Goal: Transaction & Acquisition: Purchase product/service

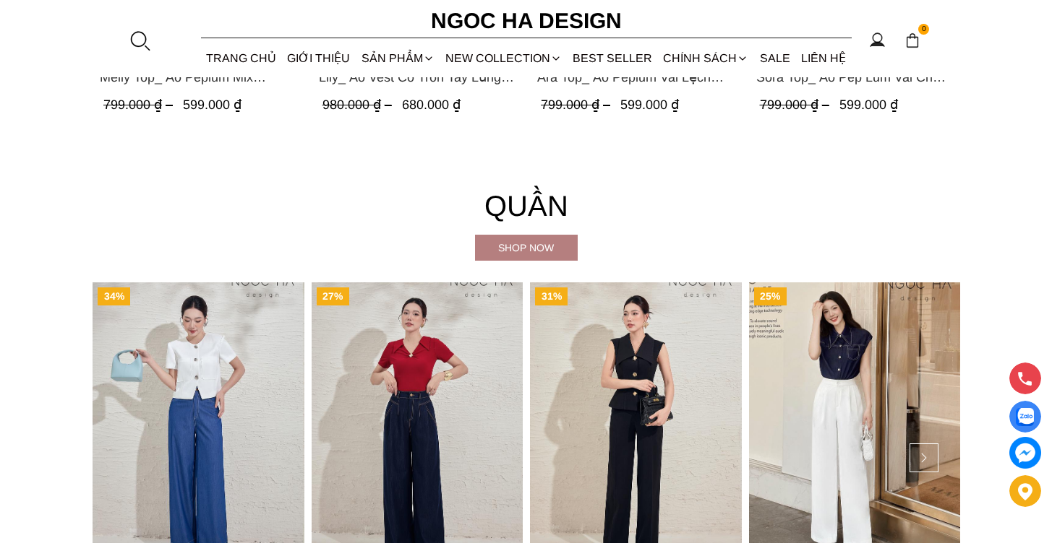
scroll to position [2339, 0]
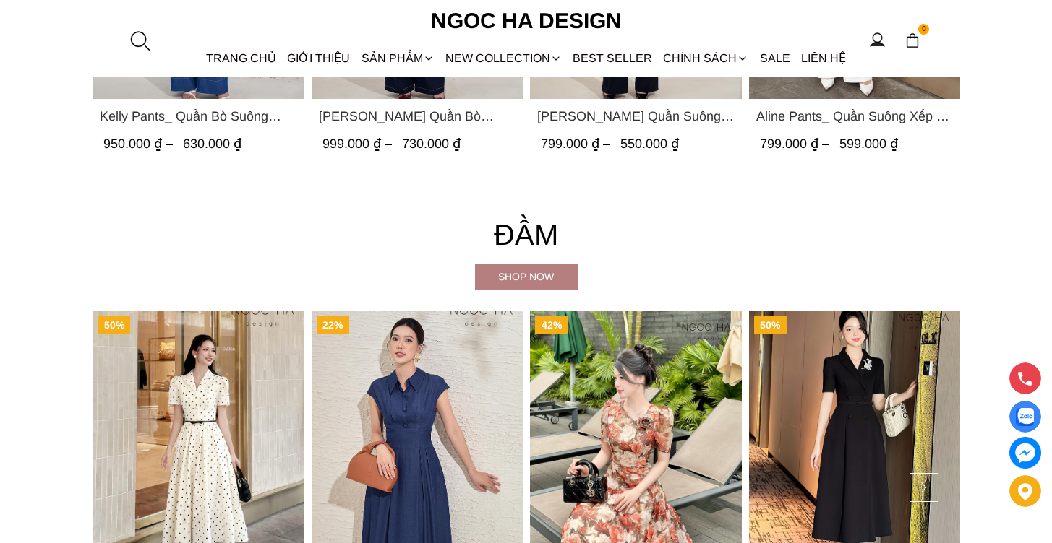
click at [270, 26] on section "0 Trang chủ Giới thiệu Sản phẩm Áo Áo thun Áo sơ mi Áo Peplum Áo lụa Áo len Quầ…" at bounding box center [526, 38] width 1052 height 77
click at [139, 35] on div at bounding box center [140, 41] width 22 height 22
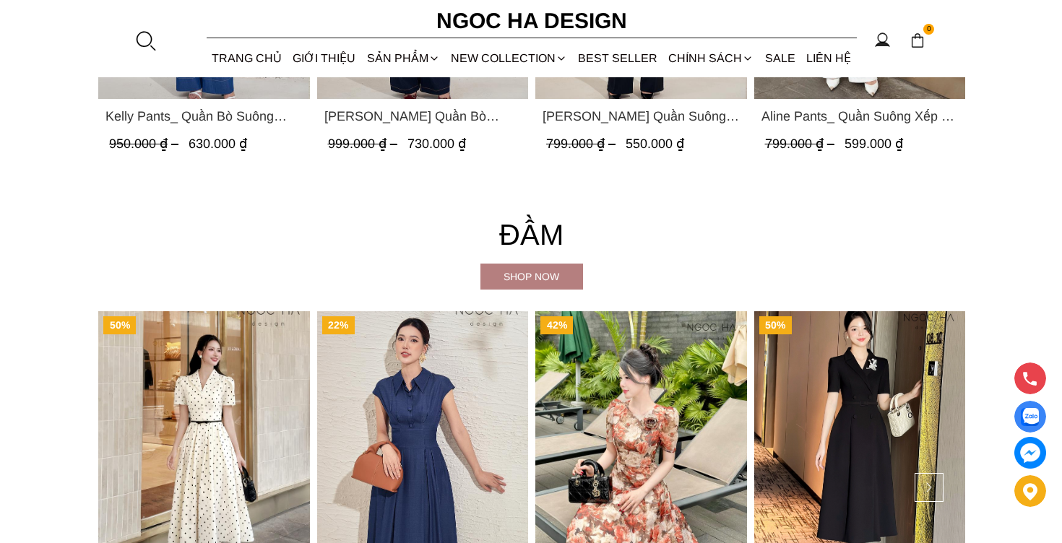
scroll to position [2345, 0]
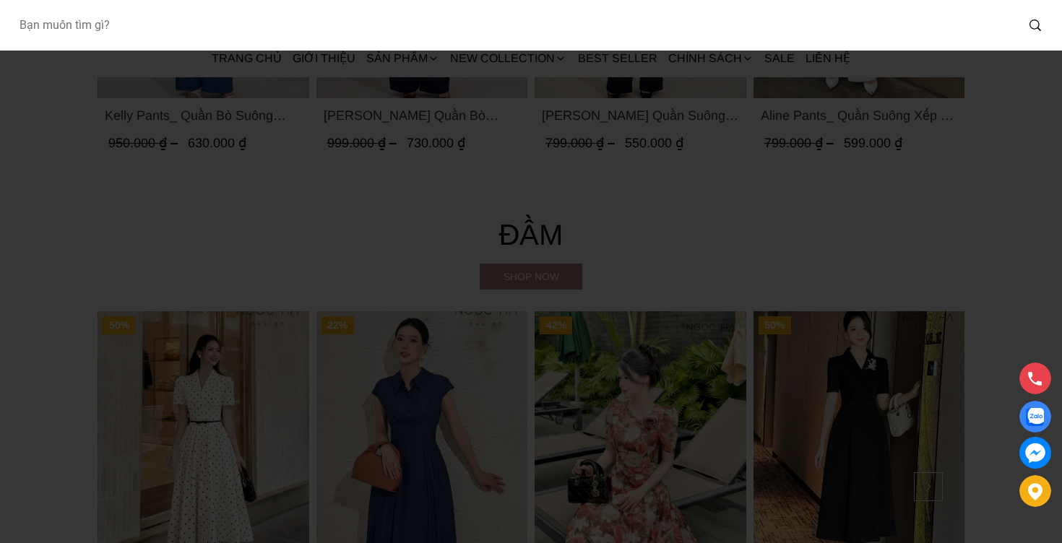
click at [346, 24] on input "Input search Bạn muốn tìm gì?" at bounding box center [511, 25] width 1009 height 33
paste input "TP4273M"
type input "TP4273"
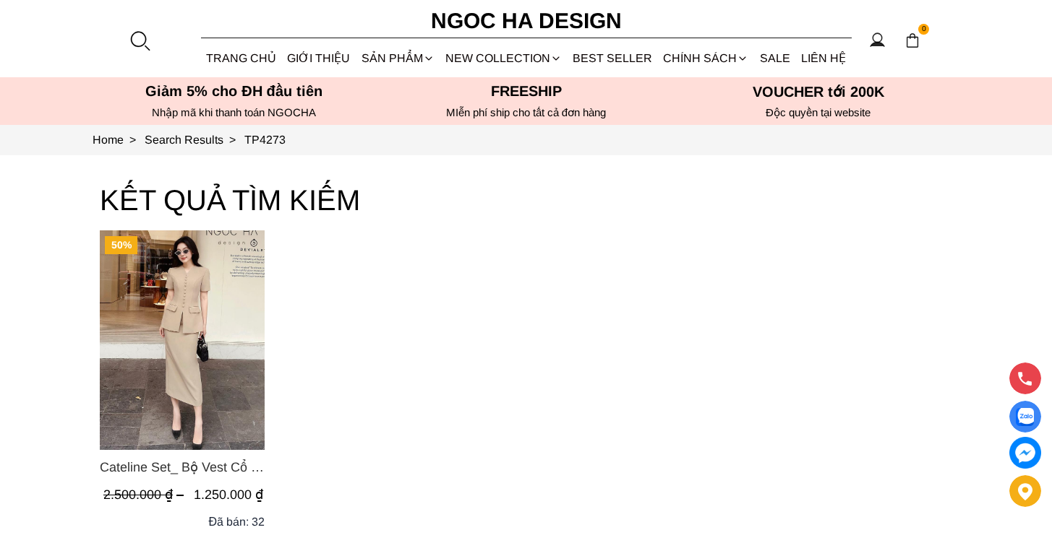
click at [208, 345] on img "Product image - Cateline Set_ Bộ Vest Cổ V Đính Cúc Nhí Chân Váy Bút Chì BJ127" at bounding box center [182, 341] width 165 height 220
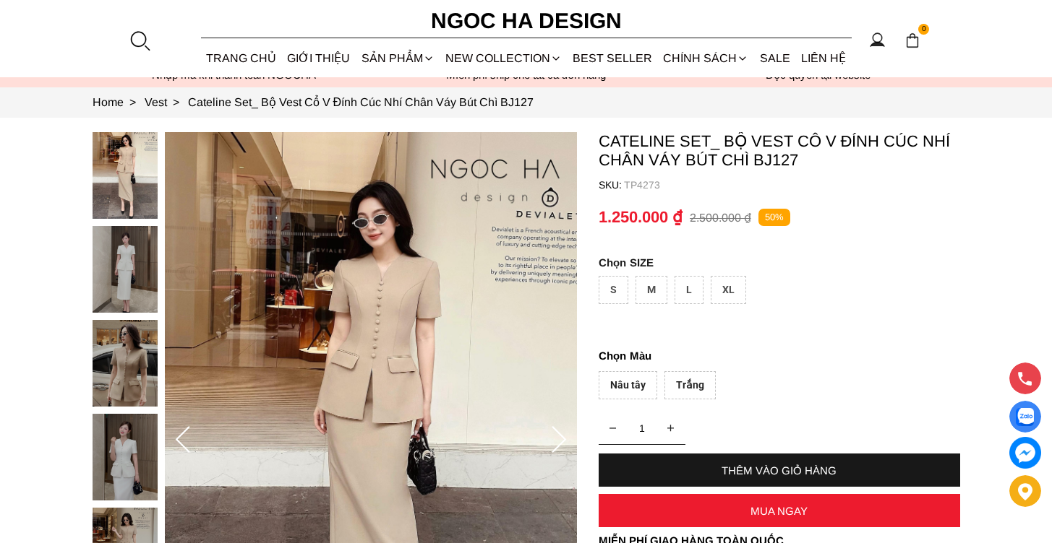
scroll to position [38, 0]
click at [614, 294] on div "S" at bounding box center [613, 290] width 30 height 28
click at [632, 392] on div "Nâu tây" at bounding box center [627, 385] width 59 height 28
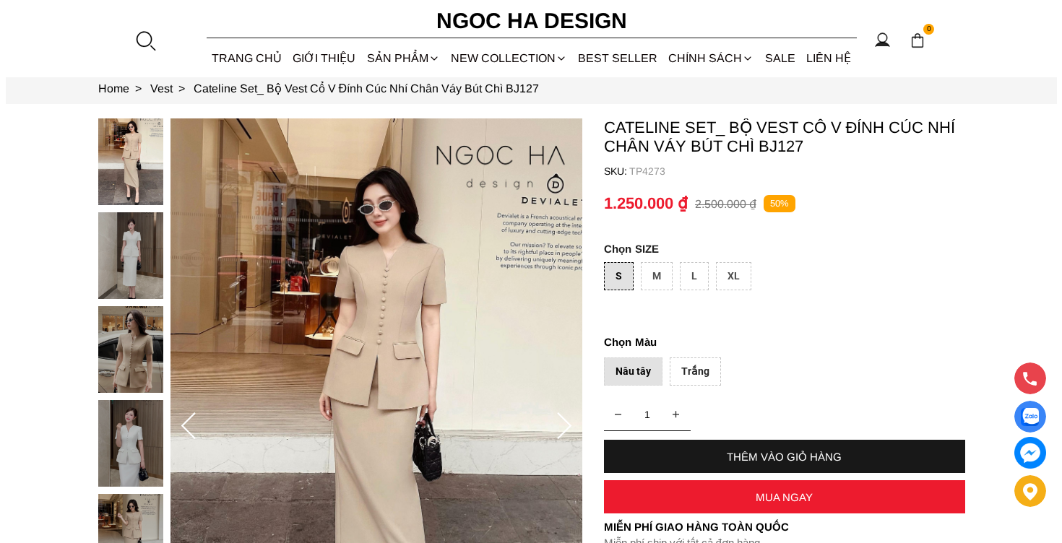
scroll to position [72, 0]
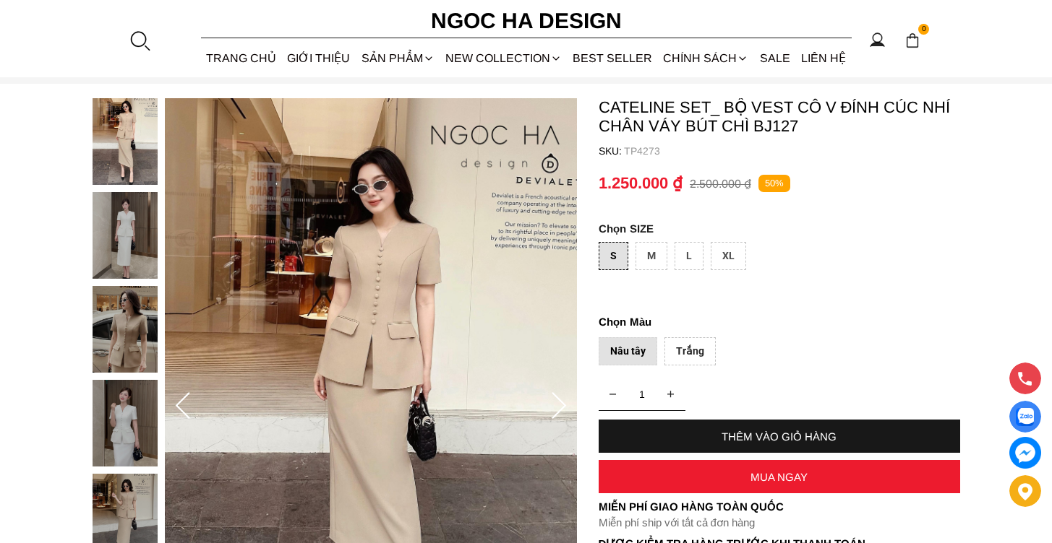
click at [736, 432] on div "THÊM VÀO GIỎ HÀNG" at bounding box center [778, 437] width 361 height 12
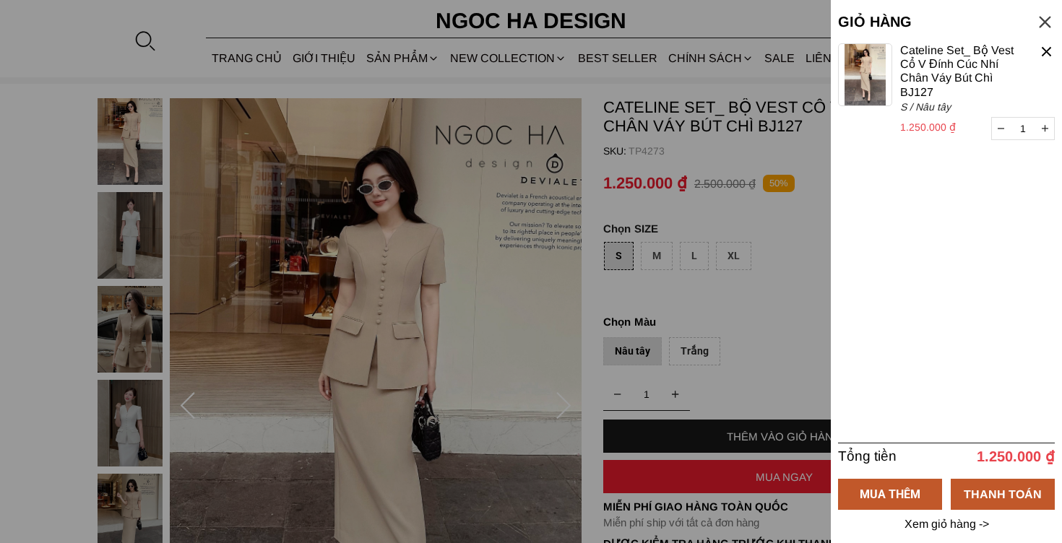
click at [312, 23] on div at bounding box center [531, 271] width 1062 height 543
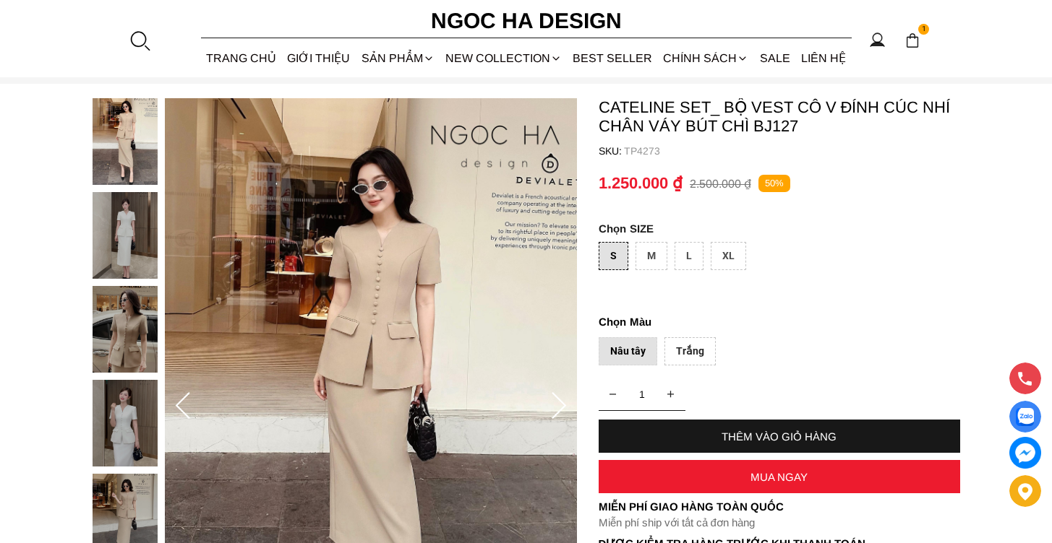
drag, startPoint x: 293, startPoint y: 31, endPoint x: 286, endPoint y: 30, distance: 7.3
click at [292, 31] on section "1 Trang chủ Giới thiệu Sản phẩm Áo Áo thun Áo sơ mi Áo Peplum Áo lụa Áo len Quầ…" at bounding box center [526, 38] width 1052 height 77
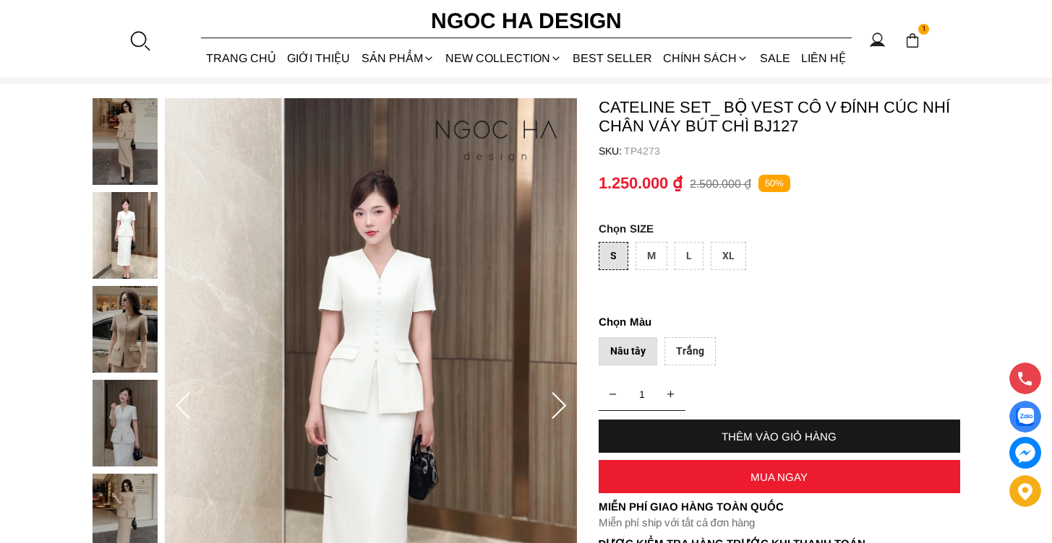
click at [137, 40] on div at bounding box center [140, 41] width 22 height 22
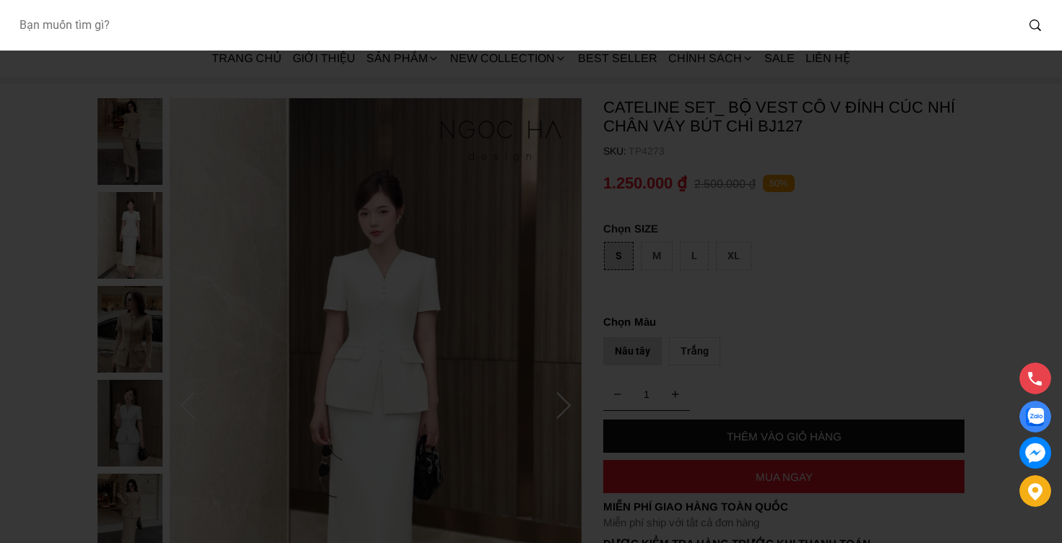
click at [242, 28] on input "Input search Bạn muốn tìm gì?" at bounding box center [511, 25] width 1009 height 33
paste input "TP4392_M"
type input "TP4392"
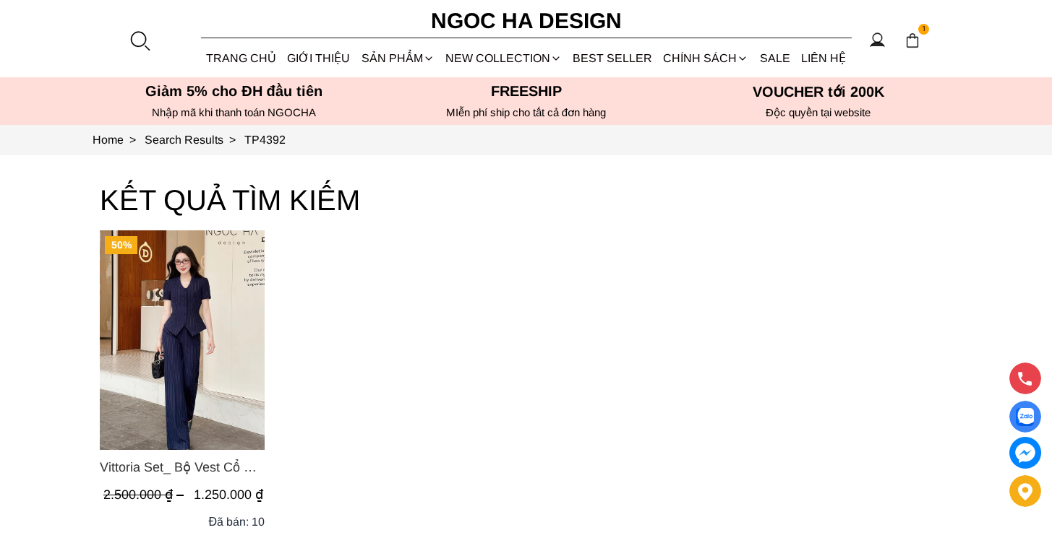
click at [183, 334] on img "Product image - Vittoria Set_ Bộ Vest Cổ V Quần Suông Kẻ Sọc BQ013" at bounding box center [182, 341] width 165 height 220
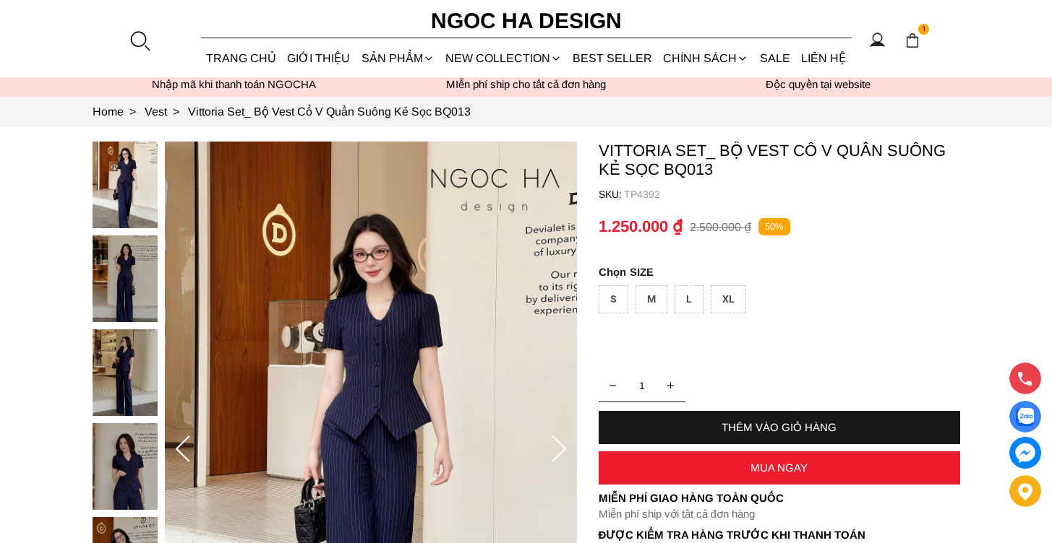
click at [679, 304] on div "L" at bounding box center [688, 299] width 29 height 28
click at [707, 431] on div "THÊM VÀO GIỎ HÀNG" at bounding box center [778, 427] width 361 height 33
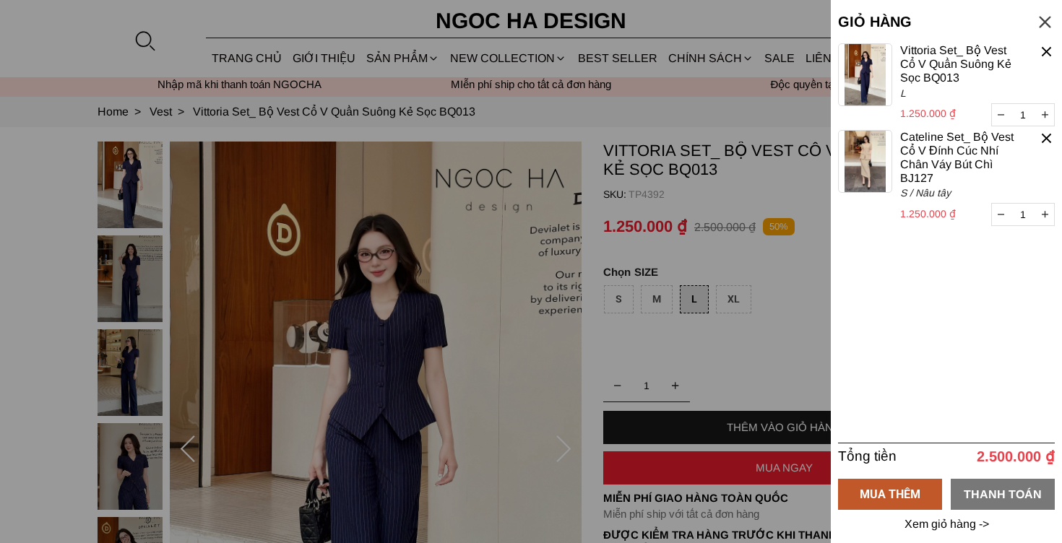
click at [982, 486] on div "THANH TOÁN" at bounding box center [1003, 494] width 104 height 18
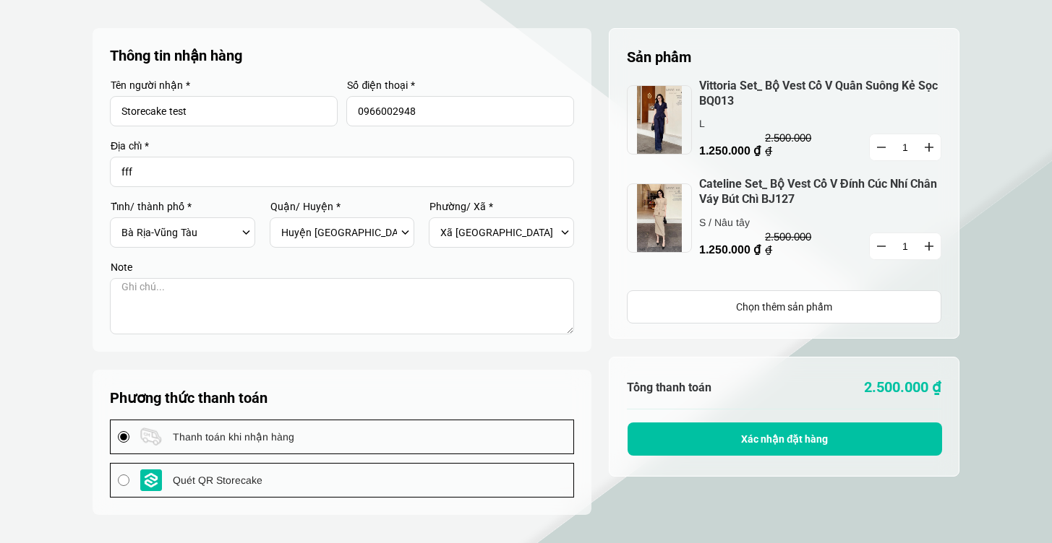
select select "717"
select select "71705"
select select "7170516"
drag, startPoint x: 430, startPoint y: 111, endPoint x: 342, endPoint y: 106, distance: 88.3
click at [342, 106] on form "Thông tin nhận hàng Tên người nhận * Storecake test Số điện thoại * 0966002948 …" at bounding box center [342, 190] width 464 height 289
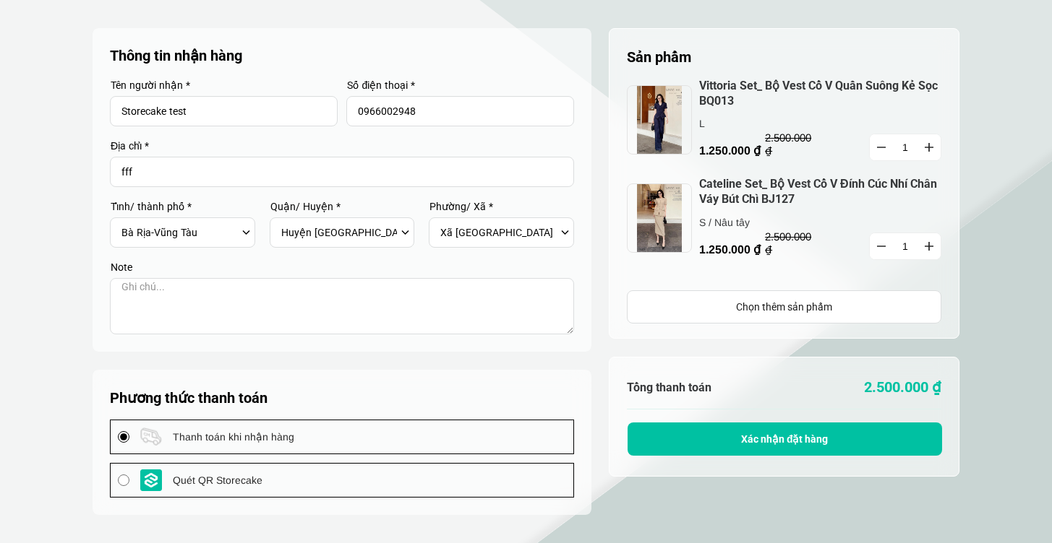
click at [370, 129] on form "Thông tin nhận hàng Tên người nhận * Storecake test Số điện thoại * 0966002948 …" at bounding box center [342, 190] width 464 height 289
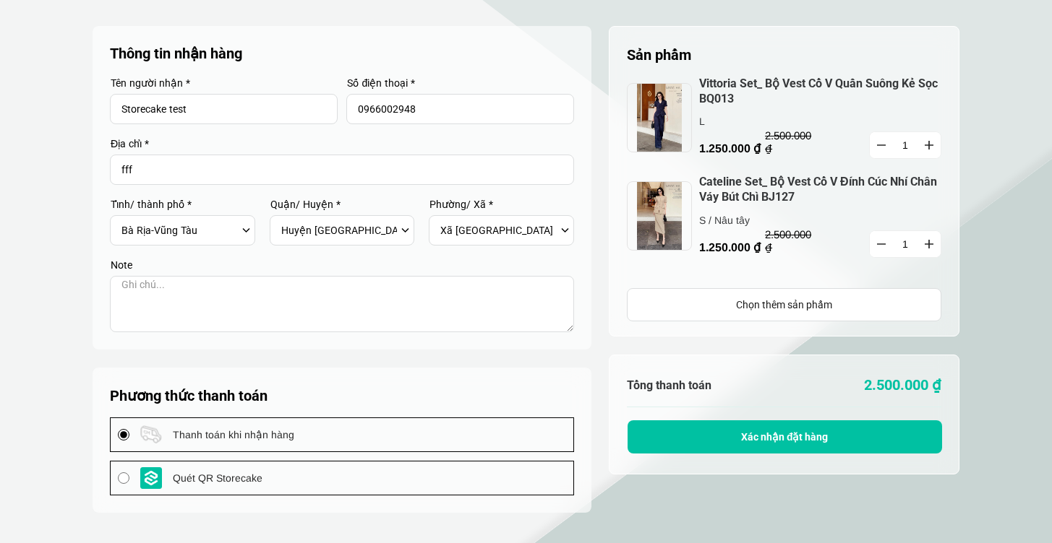
scroll to position [3, 0]
click at [145, 288] on textarea at bounding box center [342, 303] width 464 height 56
